Goal: Navigation & Orientation: Find specific page/section

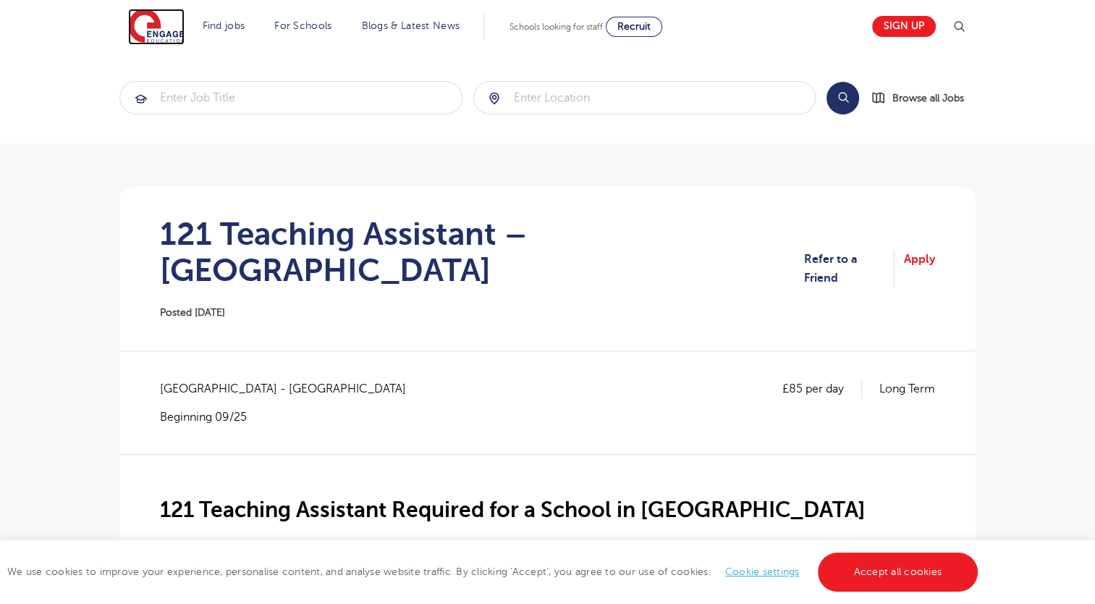
click at [152, 22] on img at bounding box center [156, 27] width 56 height 36
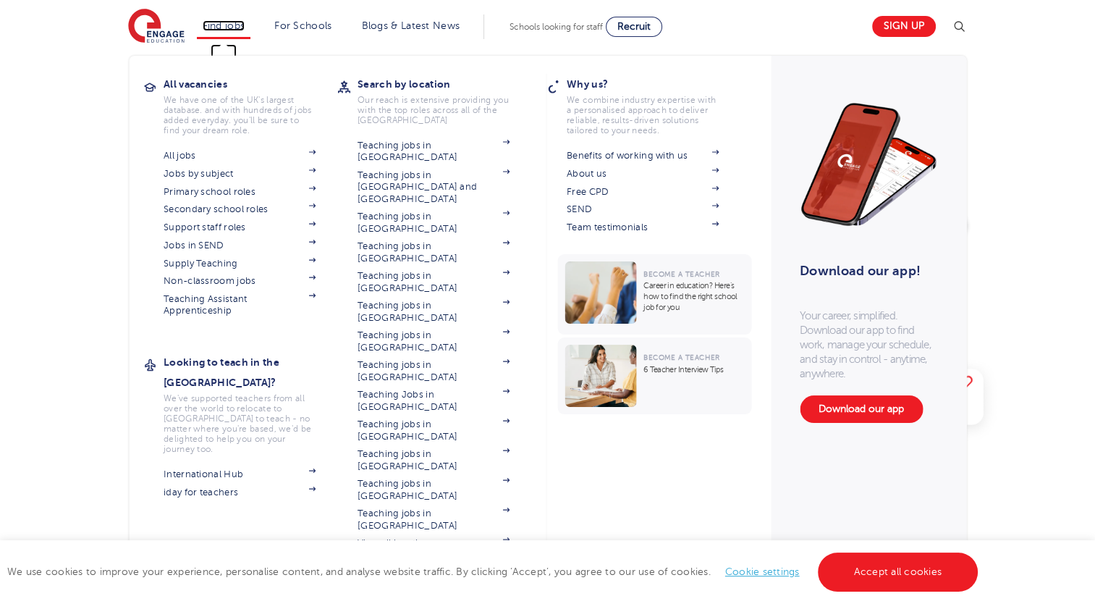
click at [234, 20] on link "Find jobs" at bounding box center [224, 25] width 43 height 11
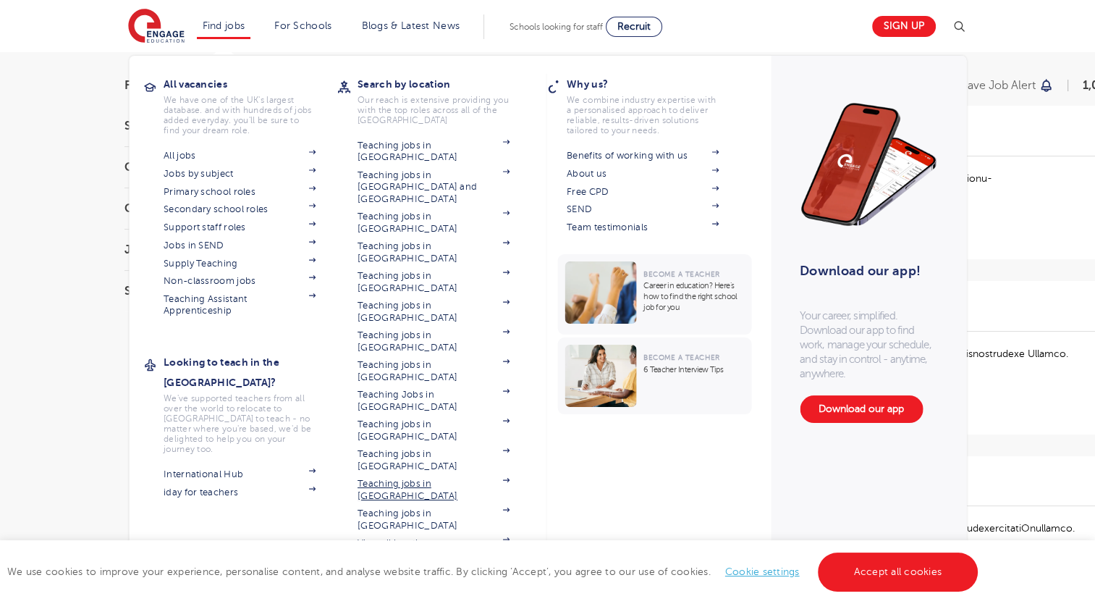
scroll to position [101, 0]
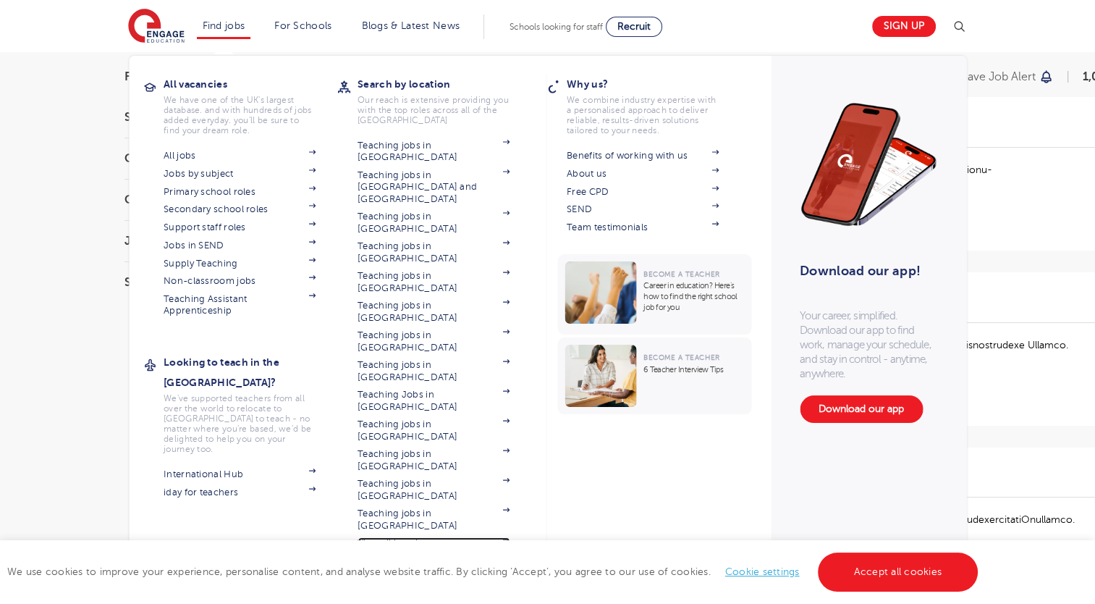
click at [423, 537] on link "View all locations" at bounding box center [433, 543] width 152 height 12
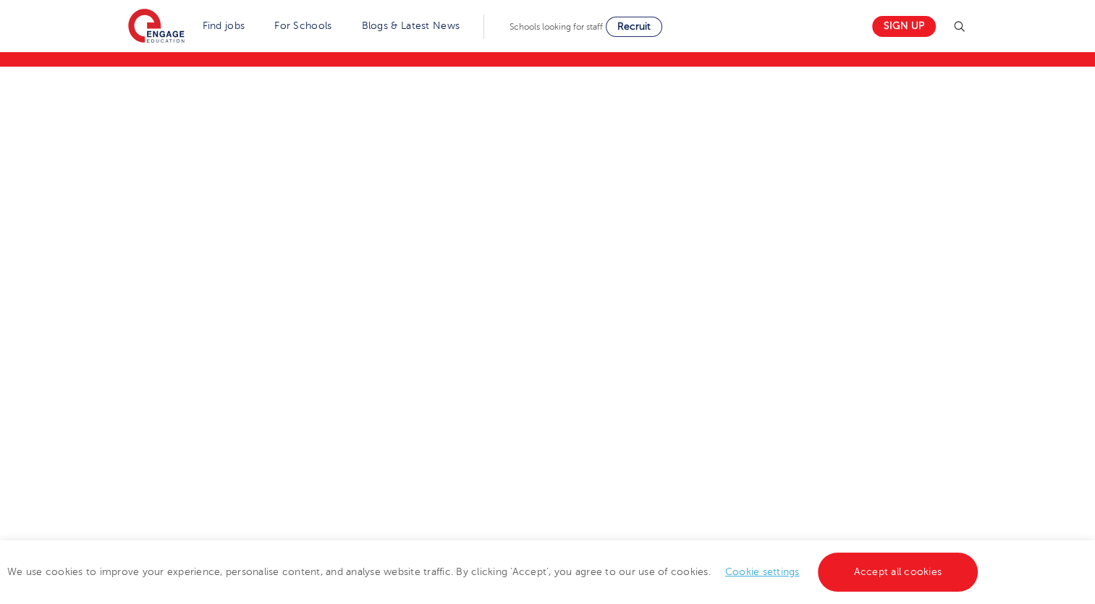
scroll to position [149, 0]
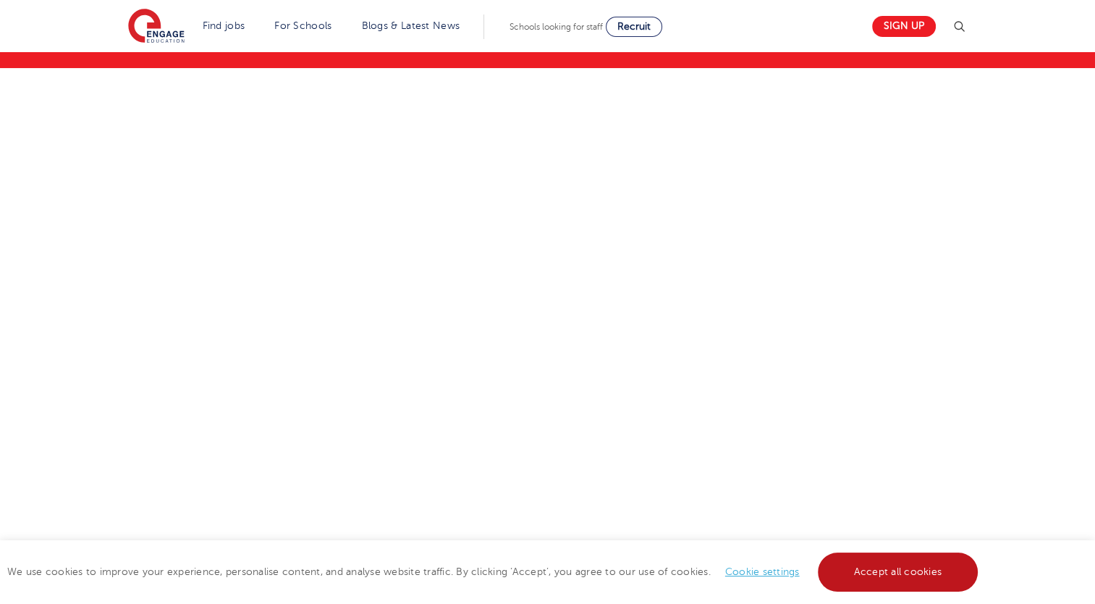
click at [897, 572] on link "Accept all cookies" at bounding box center [898, 571] width 161 height 39
